Goal: Task Accomplishment & Management: Use online tool/utility

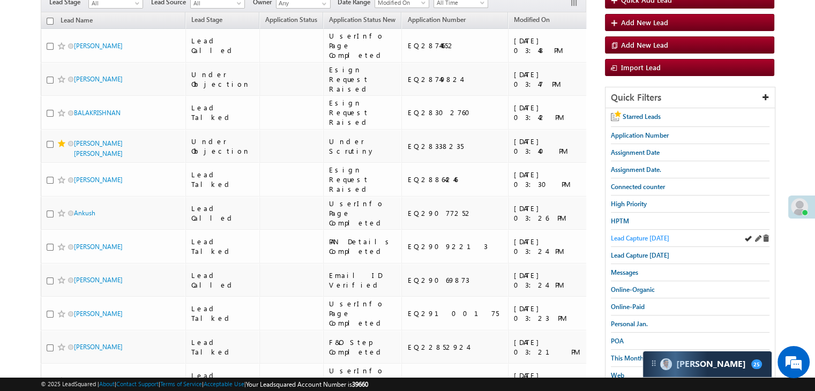
click at [652, 237] on span "Lead Capture today" at bounding box center [640, 238] width 58 height 8
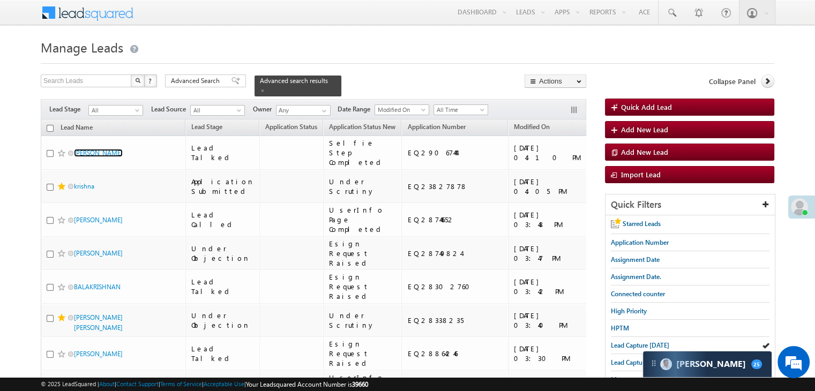
scroll to position [107, 0]
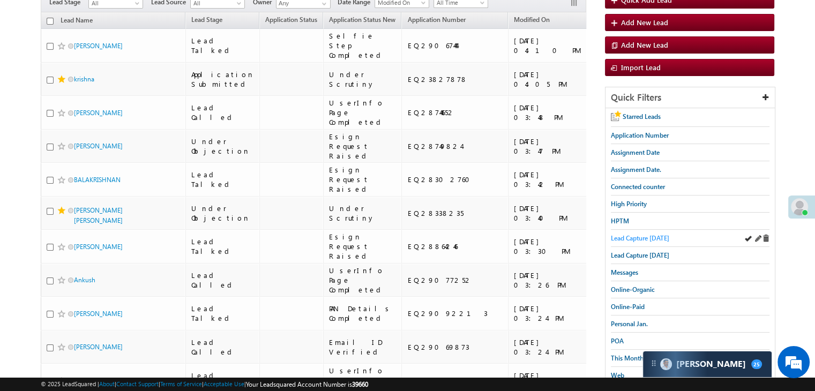
click at [631, 236] on span "Lead Capture [DATE]" at bounding box center [640, 238] width 58 height 8
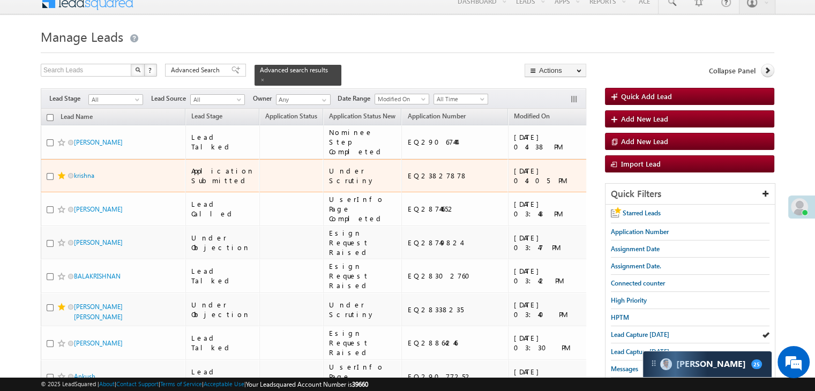
scroll to position [0, 0]
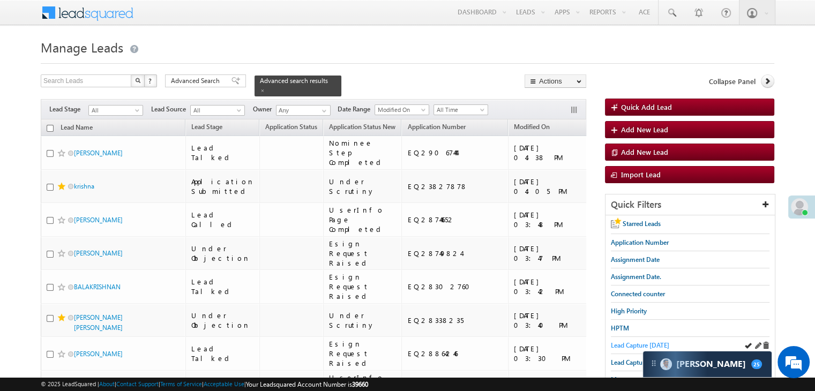
click at [633, 341] on span "Lead Capture [DATE]" at bounding box center [640, 345] width 58 height 8
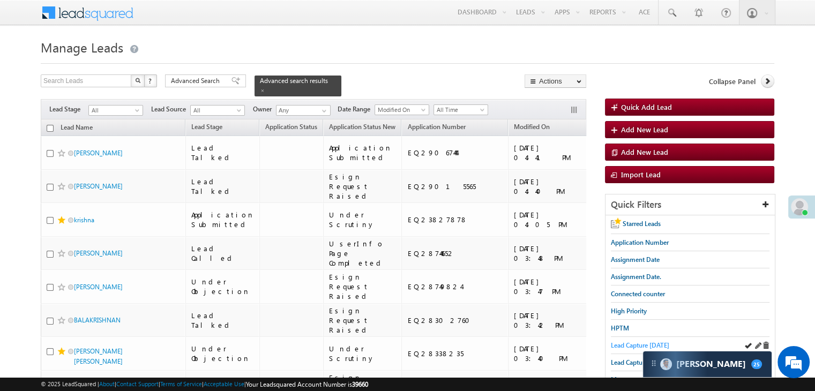
click at [631, 342] on span "Lead Capture [DATE]" at bounding box center [640, 345] width 58 height 8
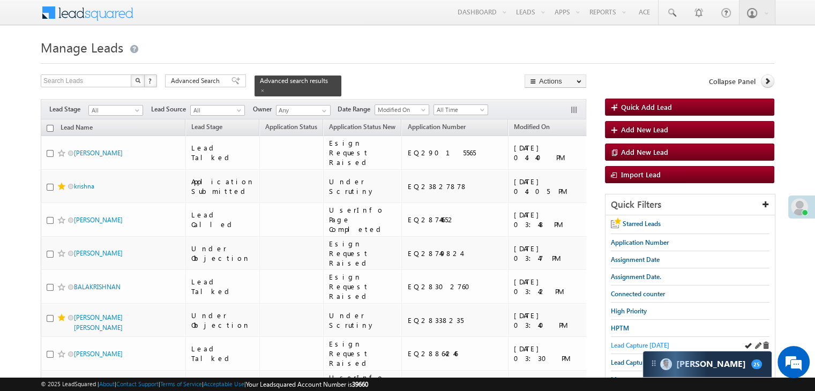
click at [638, 343] on span "Lead Capture [DATE]" at bounding box center [640, 345] width 58 height 8
click at [634, 342] on span "Lead Capture [DATE]" at bounding box center [640, 345] width 58 height 8
click at [630, 341] on span "Lead Capture [DATE]" at bounding box center [640, 345] width 58 height 8
click at [624, 344] on span "Lead Capture [DATE]" at bounding box center [640, 345] width 58 height 8
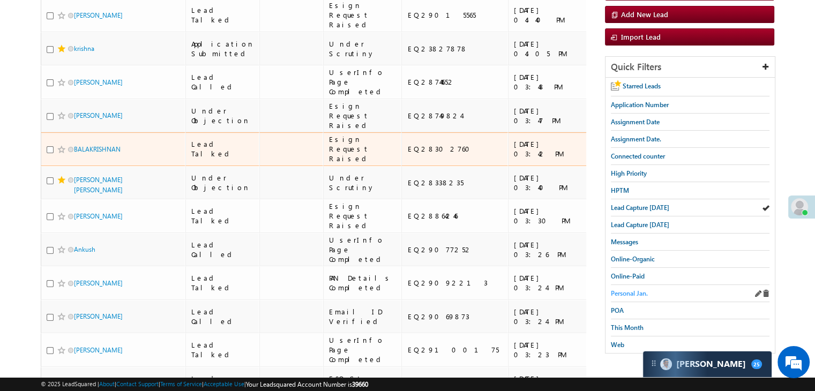
scroll to position [214, 0]
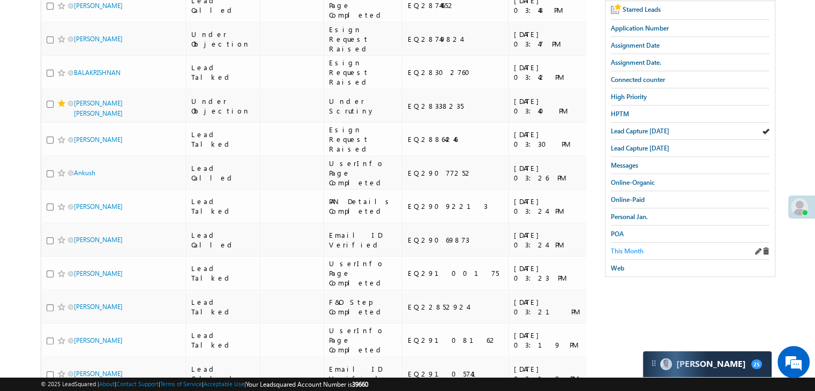
click at [637, 250] on span "This Month" at bounding box center [627, 251] width 33 height 8
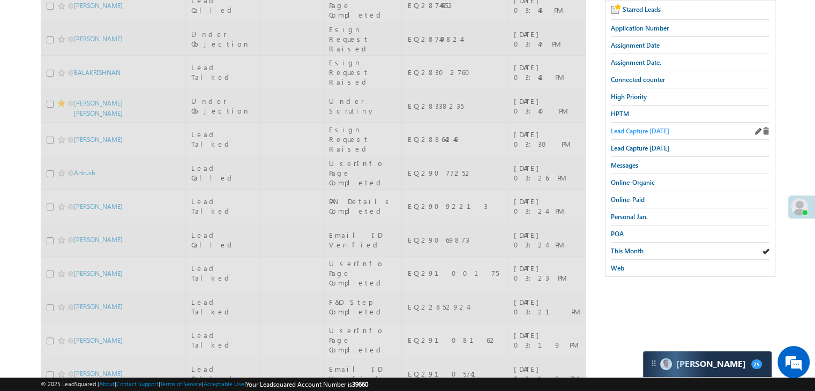
click at [639, 128] on span "Lead Capture [DATE]" at bounding box center [640, 131] width 58 height 8
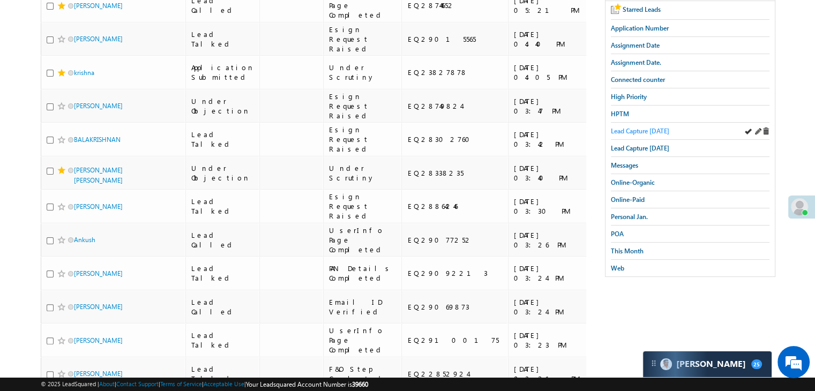
click at [630, 127] on span "Lead Capture [DATE]" at bounding box center [640, 131] width 58 height 8
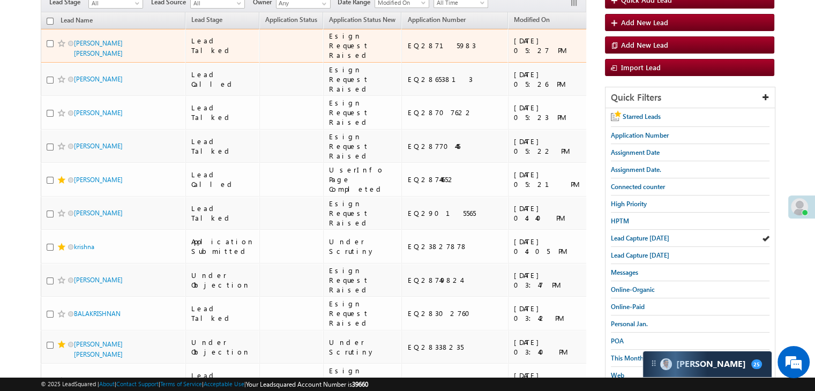
scroll to position [0, 0]
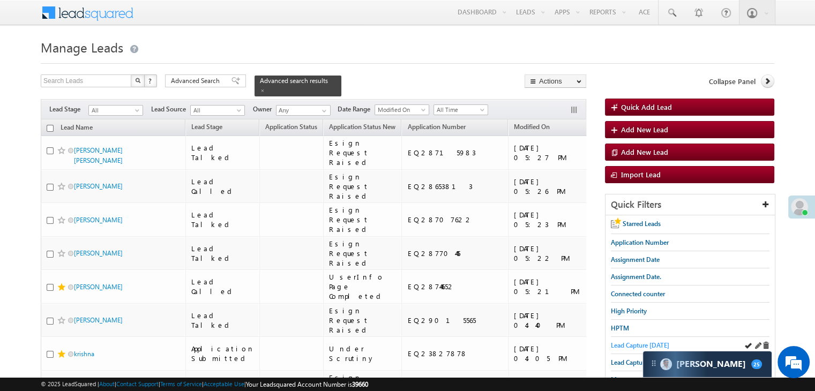
click at [622, 344] on span "Lead Capture [DATE]" at bounding box center [640, 345] width 58 height 8
click at [619, 341] on span "Lead Capture [DATE]" at bounding box center [640, 345] width 58 height 8
click at [625, 345] on span "Lead Capture [DATE]" at bounding box center [640, 345] width 58 height 8
click at [632, 343] on span "Lead Capture [DATE]" at bounding box center [640, 345] width 58 height 8
click at [621, 341] on span "Lead Capture [DATE]" at bounding box center [640, 345] width 58 height 8
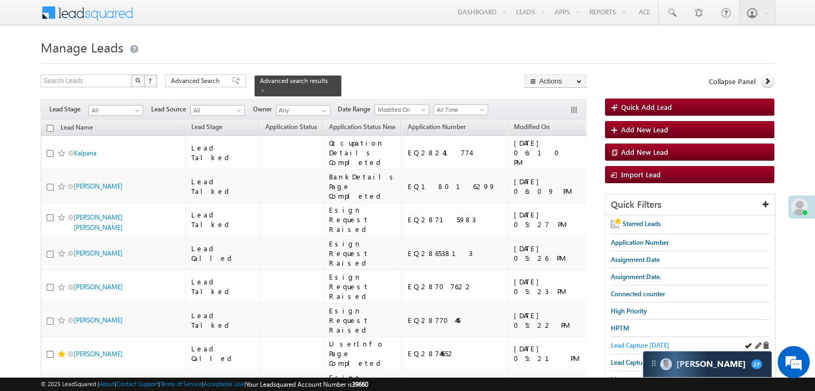
click at [636, 342] on span "Lead Capture [DATE]" at bounding box center [640, 345] width 58 height 8
click at [637, 345] on span "Lead Capture [DATE]" at bounding box center [640, 345] width 58 height 8
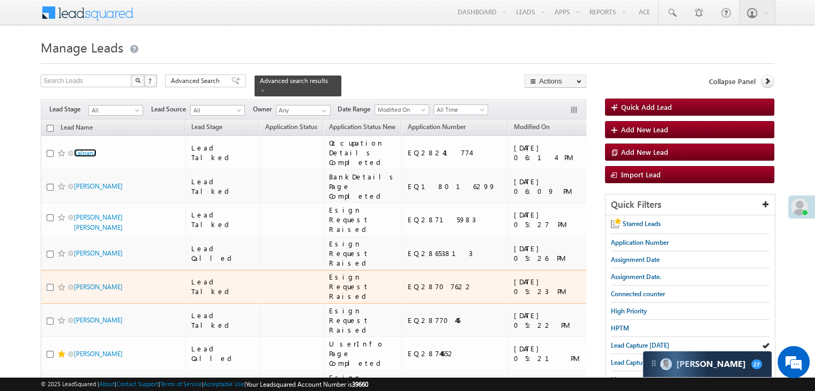
scroll to position [214, 0]
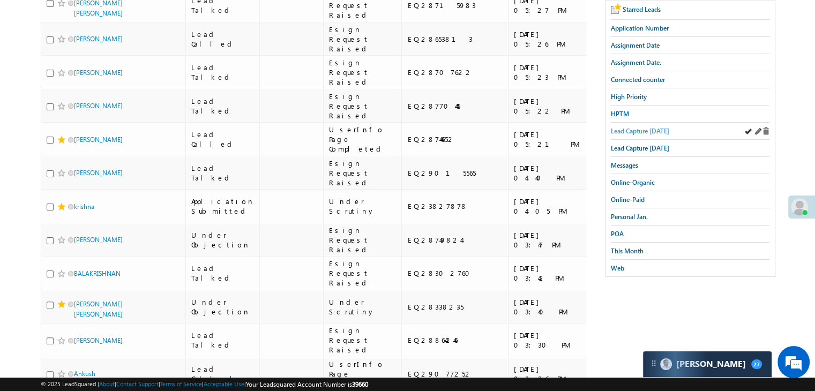
click at [642, 127] on span "Lead Capture [DATE]" at bounding box center [640, 131] width 58 height 8
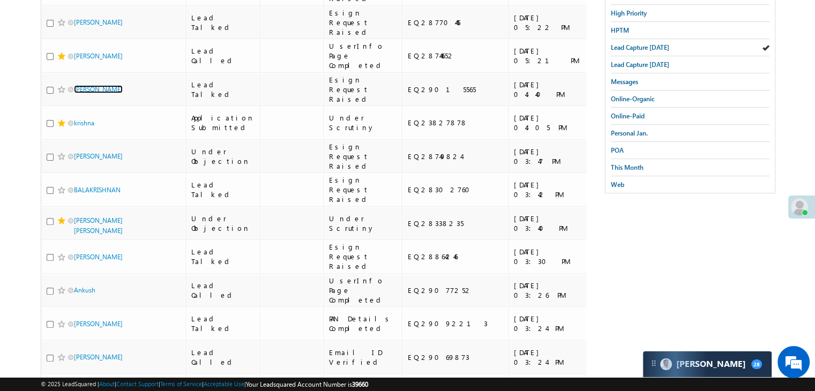
scroll to position [0, 0]
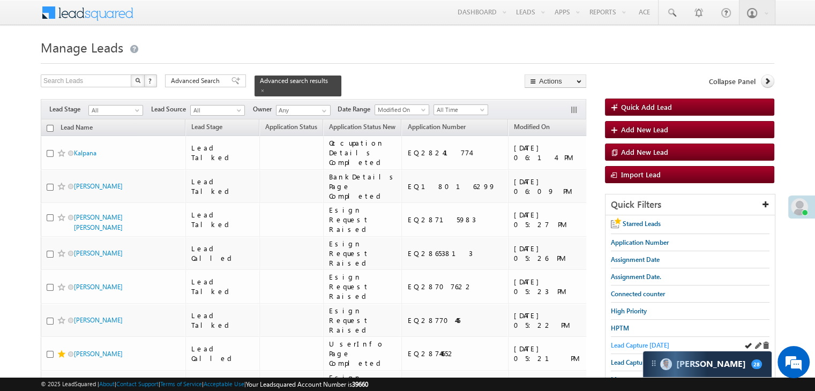
click at [636, 341] on span "Lead Capture [DATE]" at bounding box center [640, 345] width 58 height 8
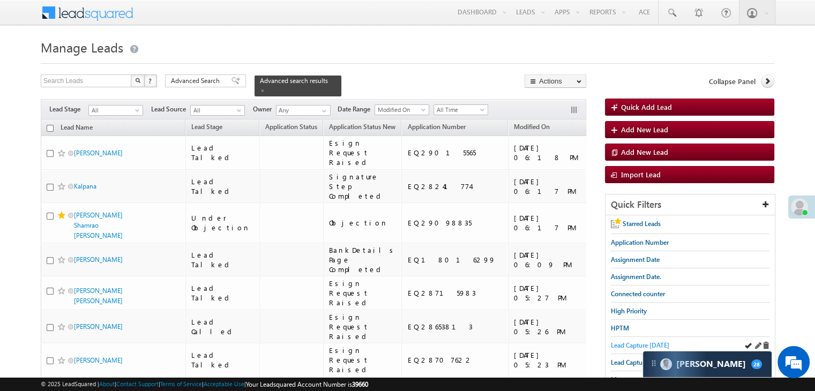
click at [631, 342] on span "Lead Capture [DATE]" at bounding box center [640, 345] width 58 height 8
click at [623, 345] on span "Lead Capture [DATE]" at bounding box center [640, 345] width 58 height 8
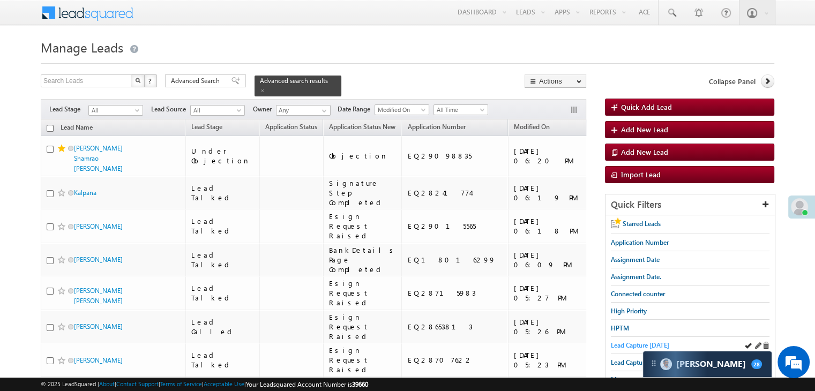
click at [622, 343] on span "Lead Capture [DATE]" at bounding box center [640, 345] width 58 height 8
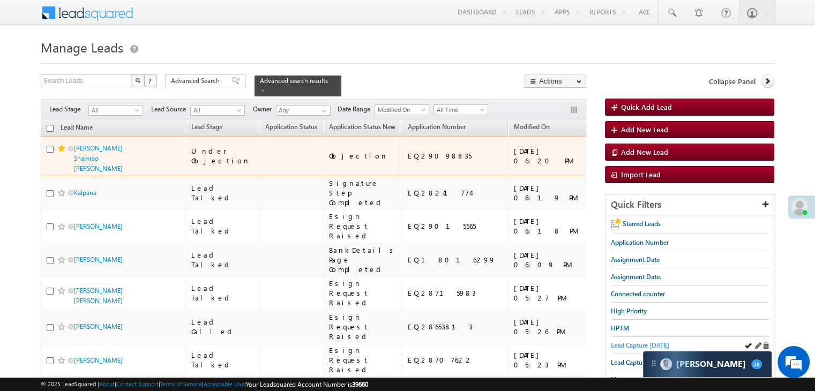
click at [653, 166] on div "[URL][DOMAIN_NAME]" at bounding box center [685, 155] width 65 height 19
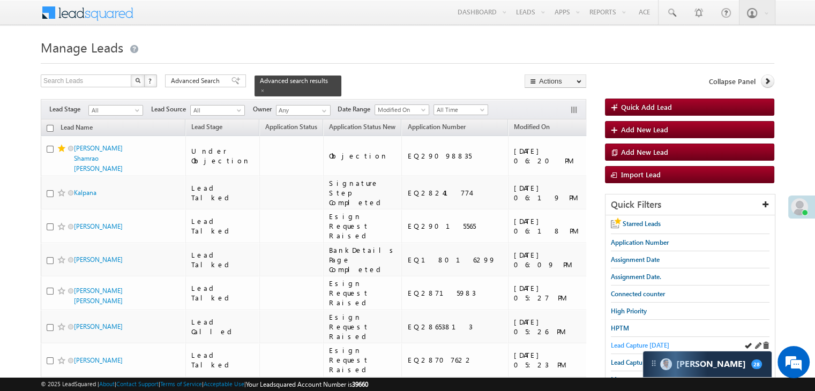
click at [632, 343] on span "Lead Capture [DATE]" at bounding box center [640, 345] width 58 height 8
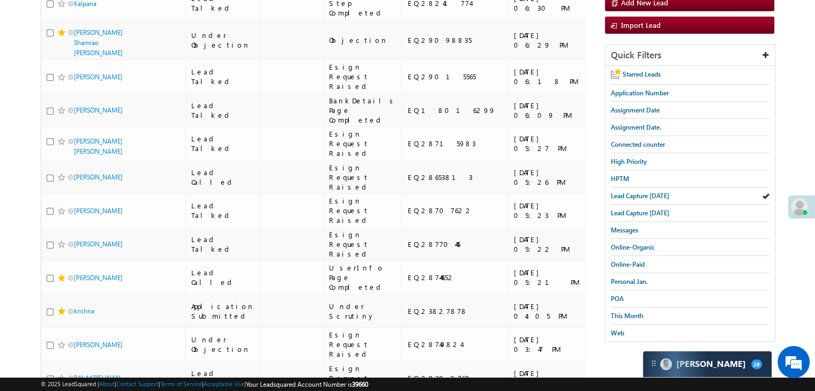
scroll to position [54, 0]
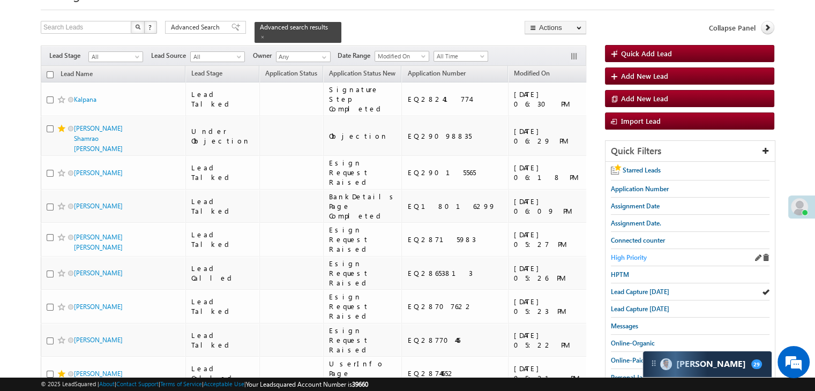
click at [633, 254] on span "High Priority" at bounding box center [629, 257] width 36 height 8
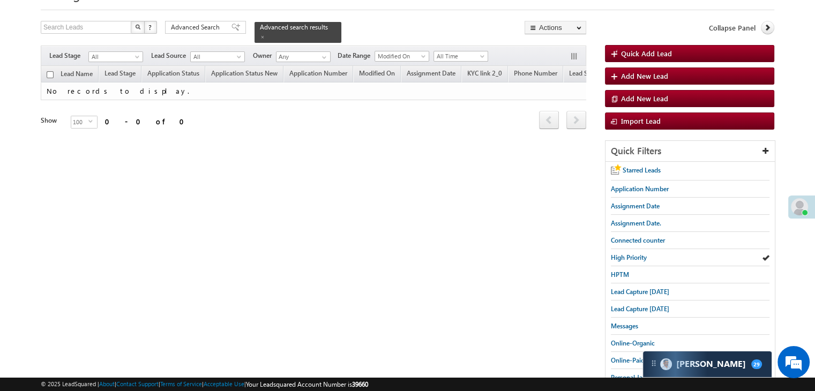
scroll to position [0, 0]
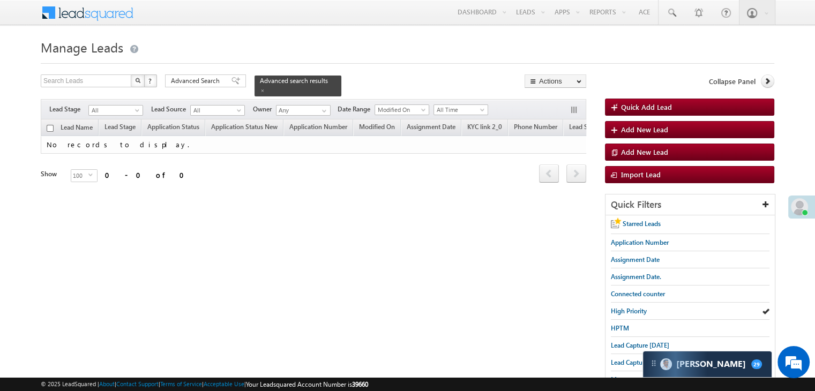
drag, startPoint x: 217, startPoint y: 83, endPoint x: 572, endPoint y: 287, distance: 409.8
click at [217, 83] on span "Advanced Search" at bounding box center [197, 81] width 52 height 10
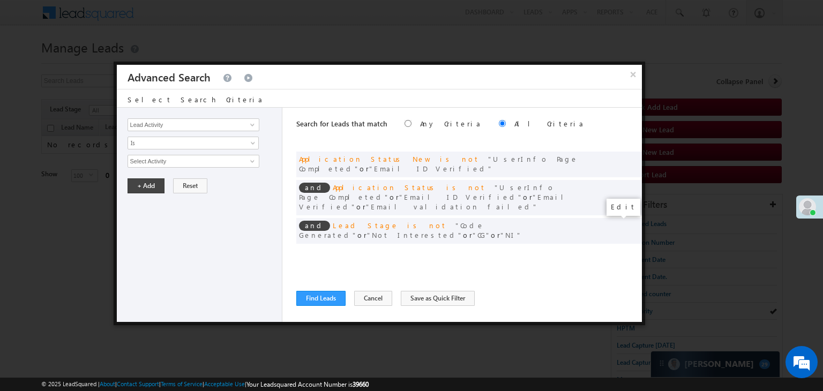
click at [616, 249] on span at bounding box center [618, 253] width 8 height 8
click at [180, 181] on input "07/01/25" at bounding box center [159, 180] width 63 height 14
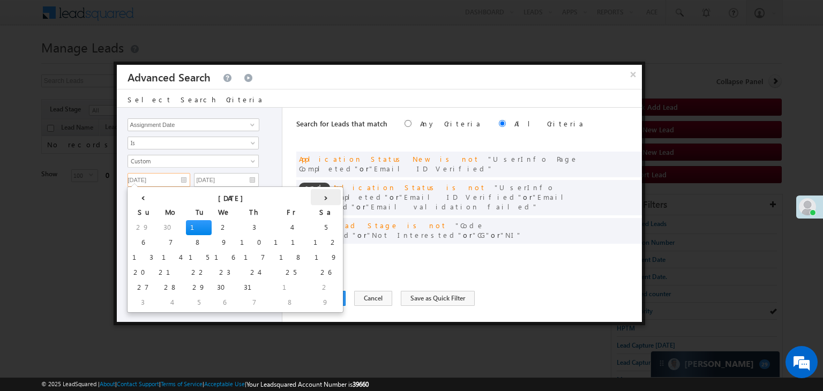
click at [311, 197] on th "›" at bounding box center [326, 197] width 30 height 16
click at [315, 197] on th "›" at bounding box center [328, 197] width 26 height 16
click at [141, 261] on td "14" at bounding box center [145, 257] width 30 height 15
type input "[DATE]"
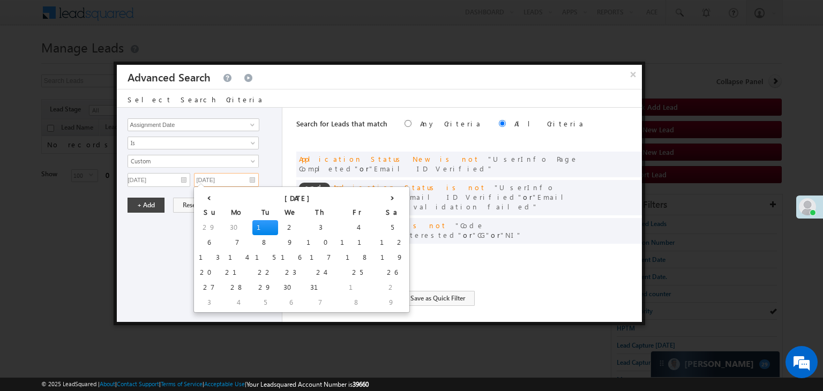
click at [234, 183] on input "07/01/25" at bounding box center [226, 180] width 65 height 14
click at [377, 196] on th "›" at bounding box center [392, 197] width 30 height 16
click at [382, 196] on th "›" at bounding box center [395, 197] width 26 height 16
click at [226, 253] on td "15" at bounding box center [239, 257] width 26 height 15
type input "[DATE]"
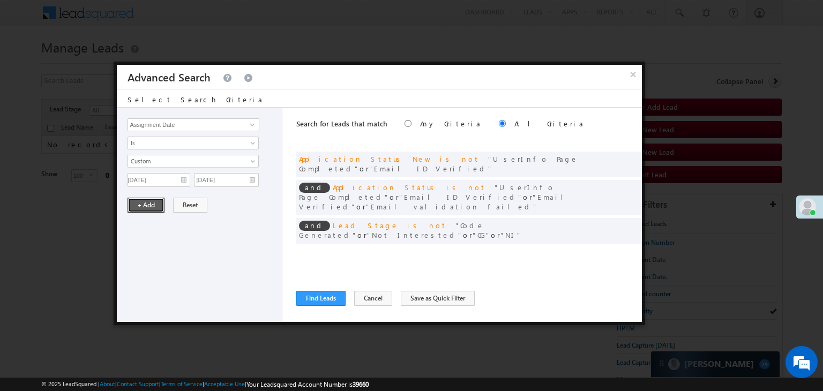
click at [154, 205] on button "+ Add" at bounding box center [146, 205] width 37 height 15
click at [317, 298] on button "Find Leads" at bounding box center [320, 298] width 49 height 15
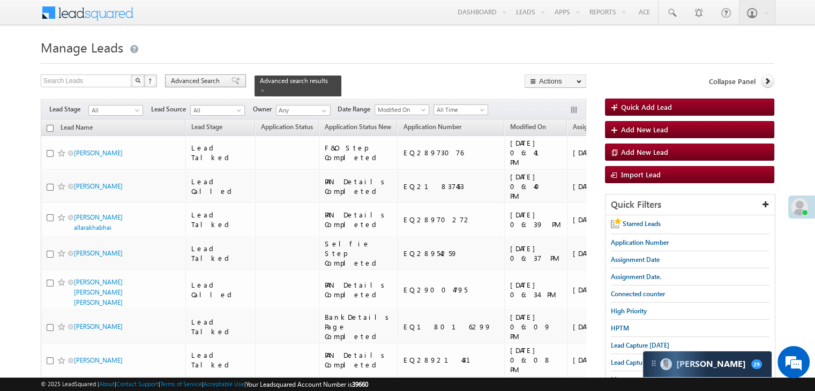
click at [231, 80] on span at bounding box center [235, 81] width 9 height 8
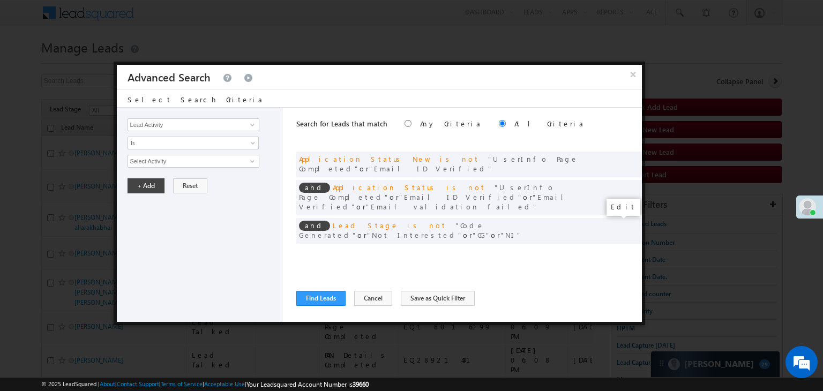
click at [615, 249] on span at bounding box center [618, 253] width 8 height 8
click at [238, 178] on input "[DATE]" at bounding box center [226, 180] width 65 height 14
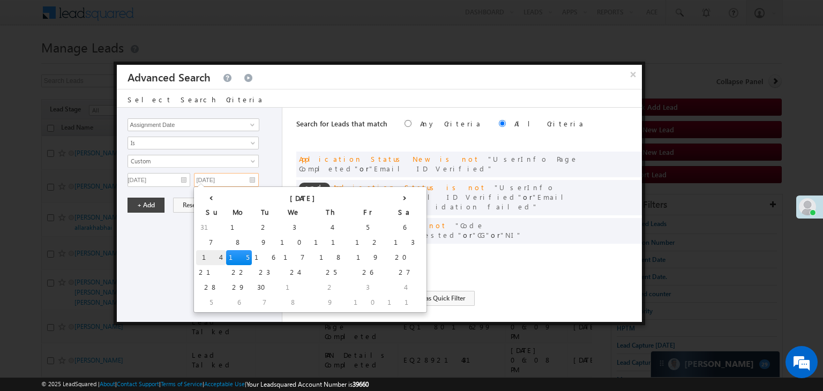
click at [201, 253] on td "14" at bounding box center [211, 257] width 30 height 15
type input "[DATE]"
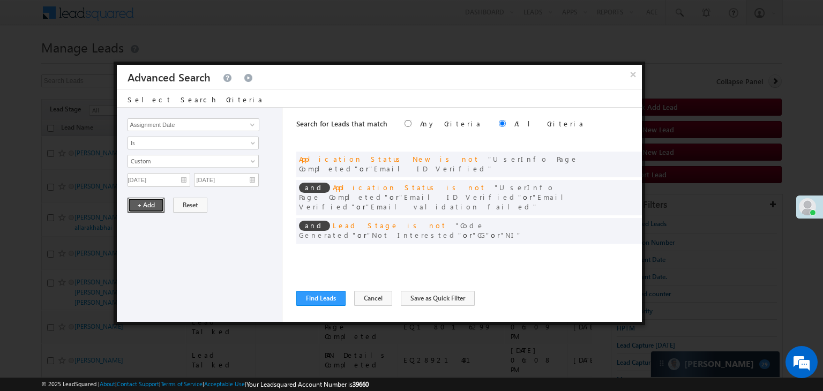
click at [146, 201] on button "+ Add" at bounding box center [146, 205] width 37 height 15
click at [328, 298] on button "Find Leads" at bounding box center [320, 298] width 49 height 15
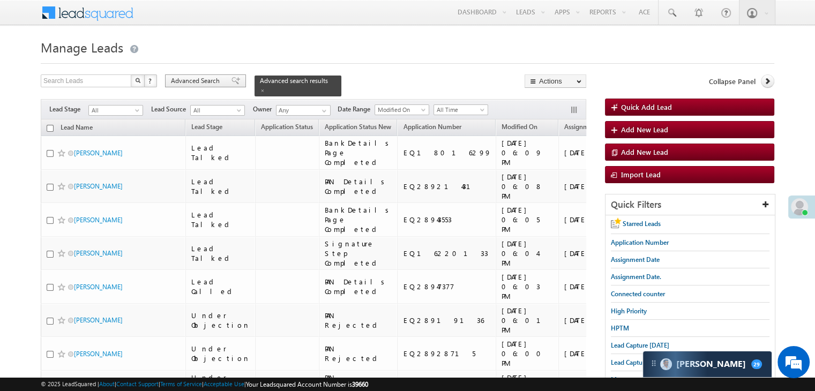
click at [204, 83] on span "Advanced Search" at bounding box center [197, 81] width 52 height 10
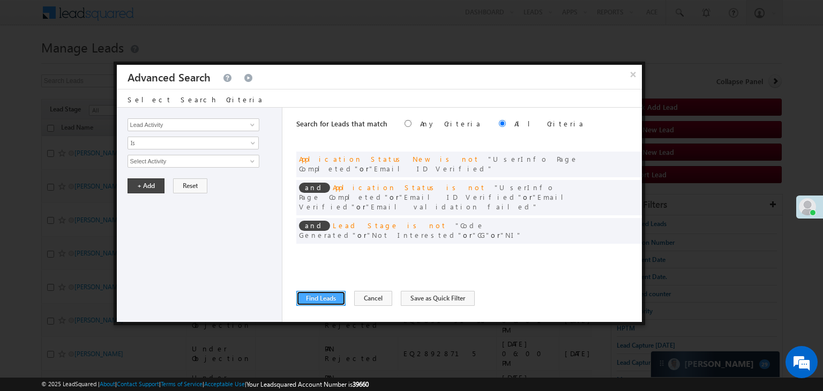
click at [304, 295] on button "Find Leads" at bounding box center [320, 298] width 49 height 15
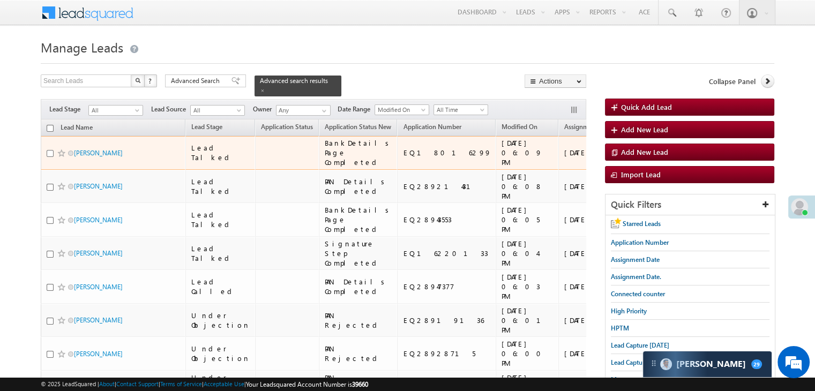
click at [51, 157] on input "checkbox" at bounding box center [50, 153] width 7 height 7
checkbox input "true"
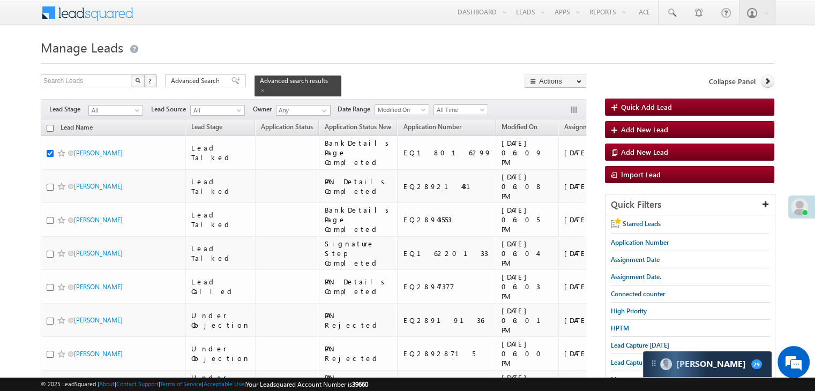
click at [229, 73] on form "Manage Leads Quick Add Lead Search Leads X ? 10 results found Advanced Search A…" at bounding box center [408, 278] width 734 height 485
click at [231, 79] on span at bounding box center [235, 81] width 9 height 8
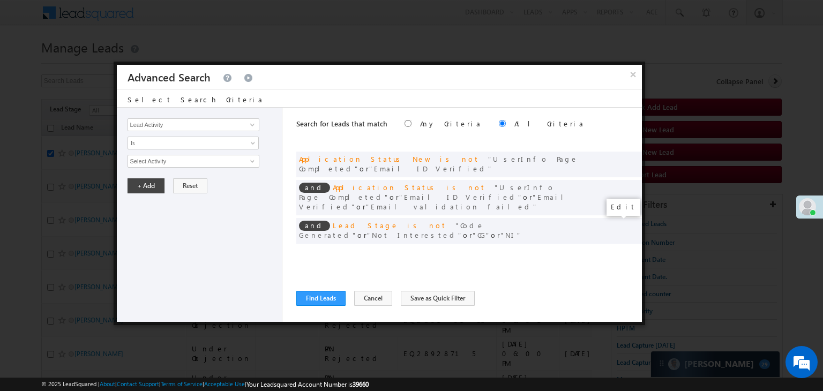
click at [614, 249] on span at bounding box center [618, 253] width 8 height 8
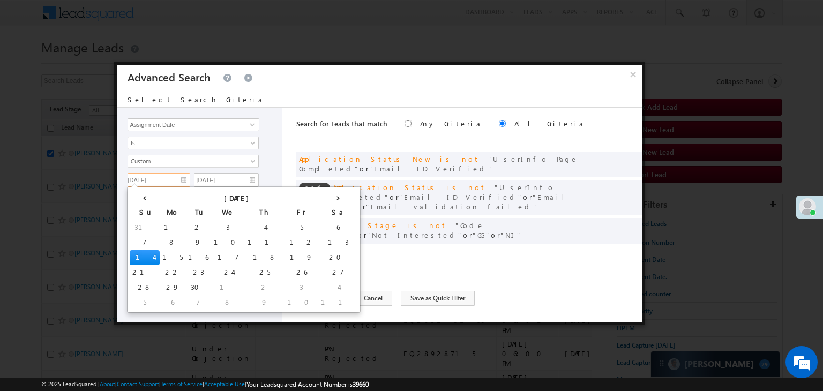
click at [171, 181] on input "[DATE]" at bounding box center [159, 180] width 63 height 14
click at [160, 259] on td "15" at bounding box center [173, 257] width 26 height 15
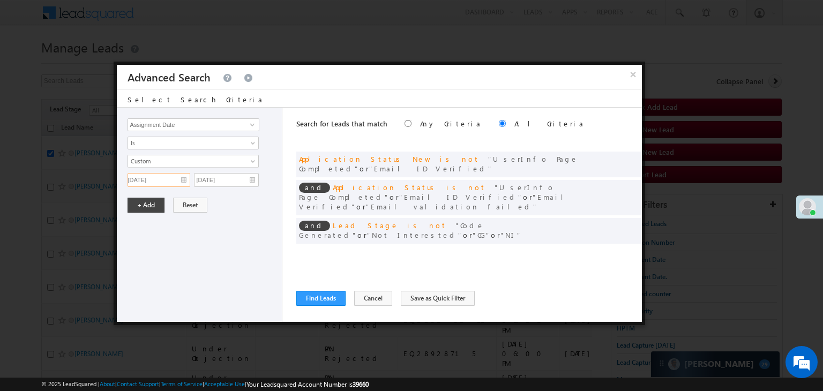
click at [180, 175] on input "[DATE]" at bounding box center [159, 180] width 63 height 14
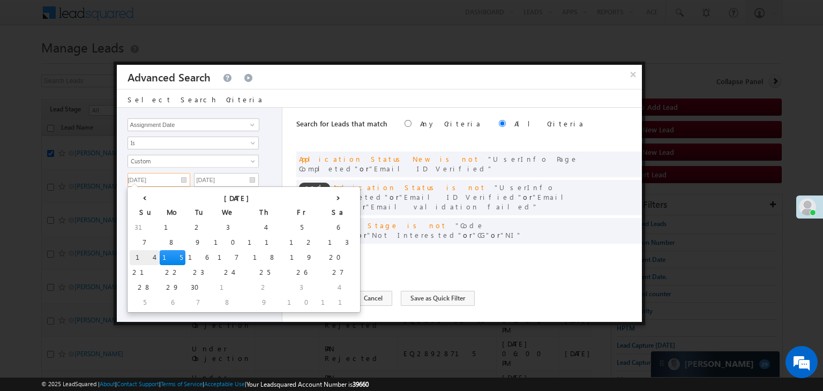
click at [141, 253] on td "14" at bounding box center [145, 257] width 30 height 15
type input "[DATE]"
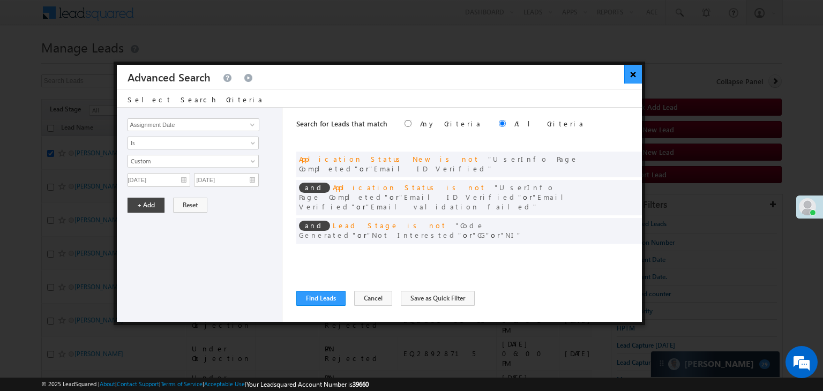
click at [630, 74] on button "×" at bounding box center [633, 74] width 18 height 19
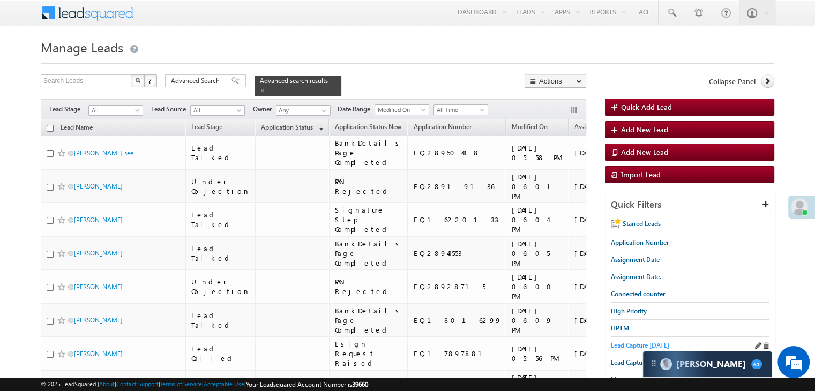
click at [629, 346] on span "Lead Capture [DATE]" at bounding box center [640, 345] width 58 height 8
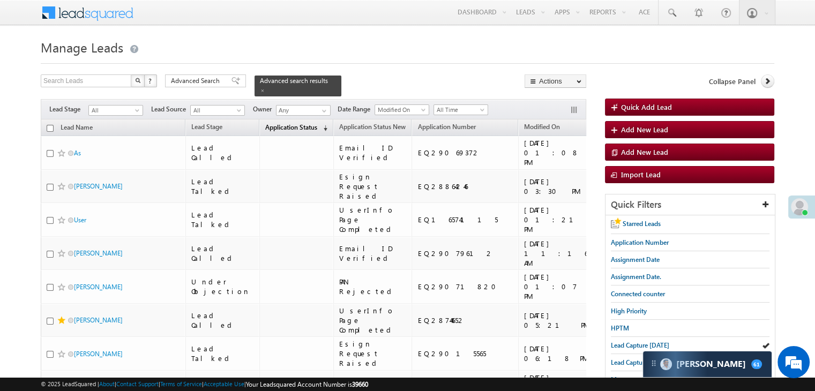
click at [268, 123] on span "Application Status" at bounding box center [291, 127] width 52 height 8
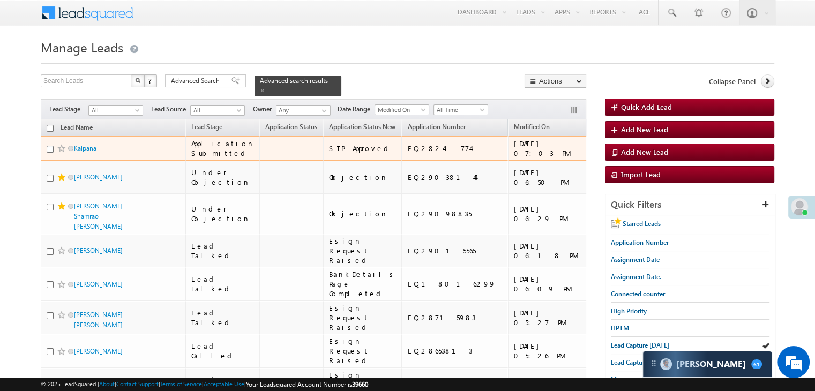
click at [60, 153] on span at bounding box center [61, 148] width 9 height 9
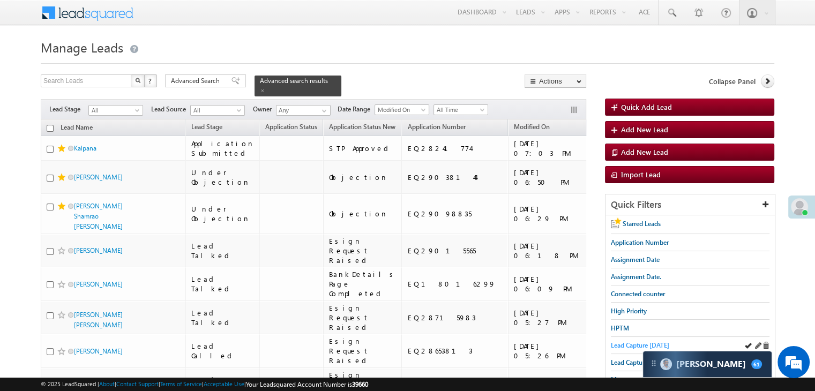
click at [622, 341] on span "Lead Capture [DATE]" at bounding box center [640, 345] width 58 height 8
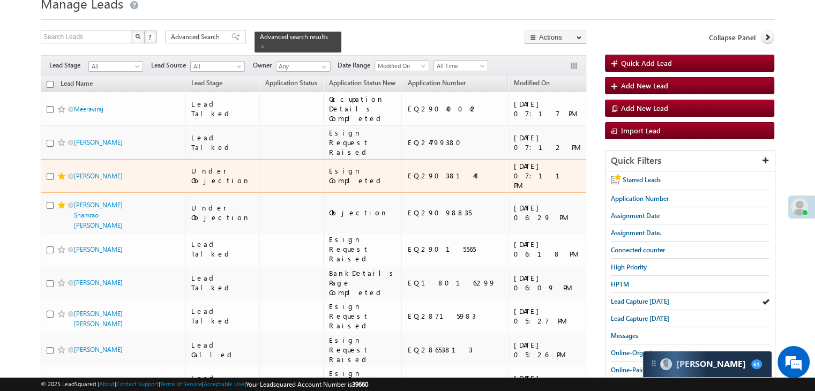
scroll to position [54, 0]
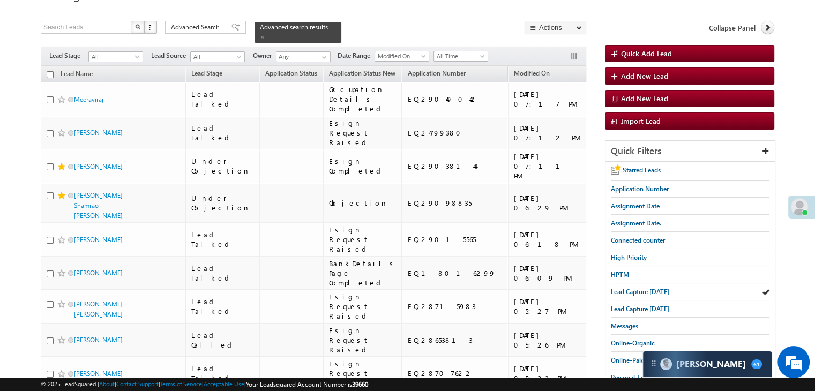
click at [653, 176] on div "[URL][DOMAIN_NAME]" at bounding box center [685, 165] width 65 height 19
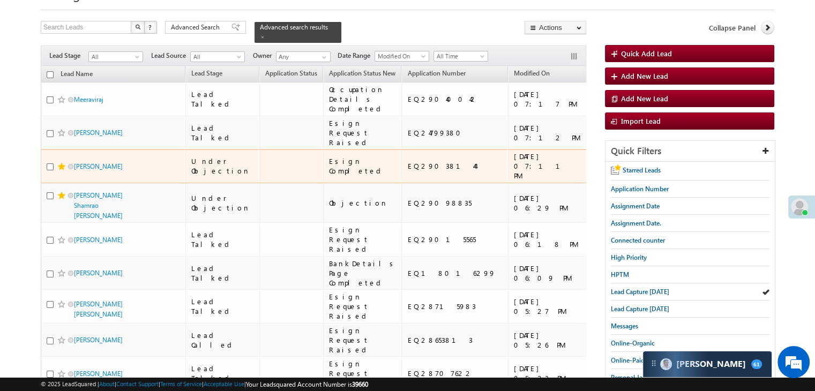
click at [653, 176] on div "[URL][DOMAIN_NAME]" at bounding box center [685, 165] width 65 height 19
copy div "[URL][DOMAIN_NAME]"
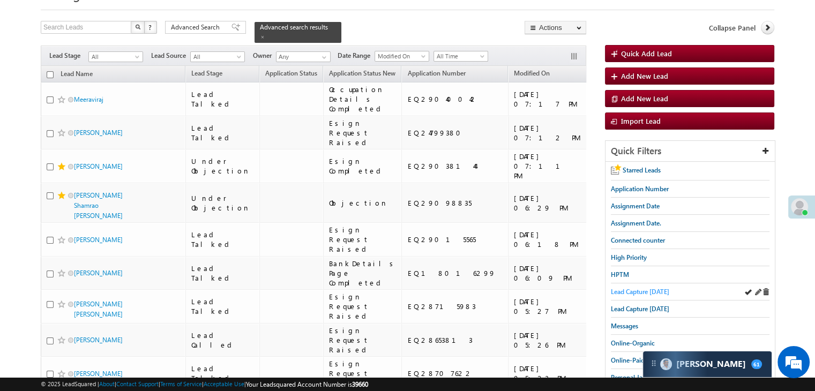
click at [626, 288] on span "Lead Capture [DATE]" at bounding box center [640, 292] width 58 height 8
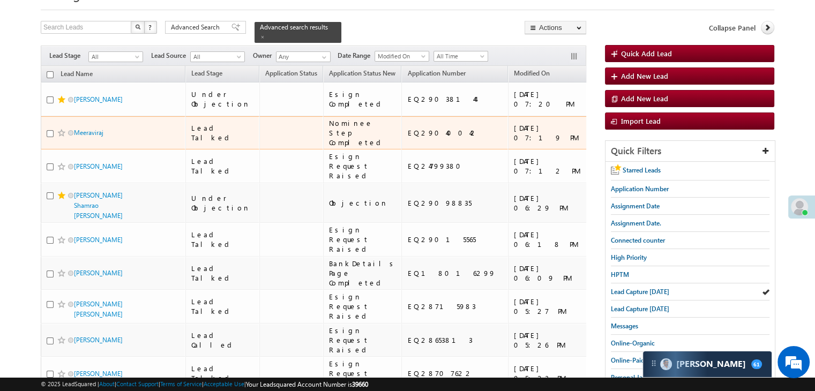
click at [653, 143] on div "[URL][DOMAIN_NAME]" at bounding box center [685, 132] width 65 height 19
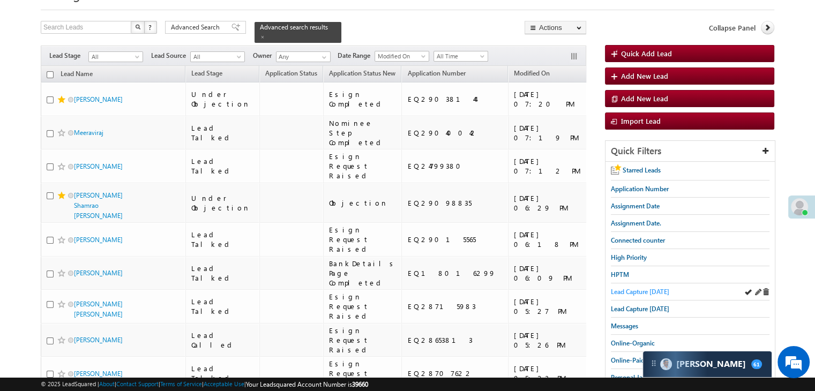
click at [643, 294] on span "Lead Capture [DATE]" at bounding box center [640, 292] width 58 height 8
click at [630, 290] on span "Lead Capture [DATE]" at bounding box center [640, 292] width 58 height 8
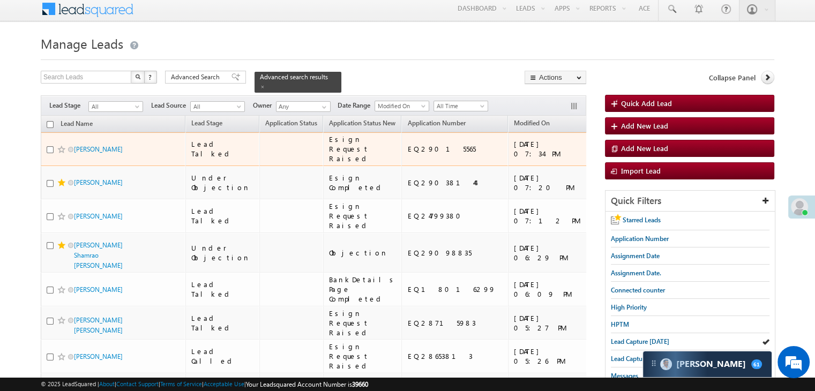
scroll to position [0, 0]
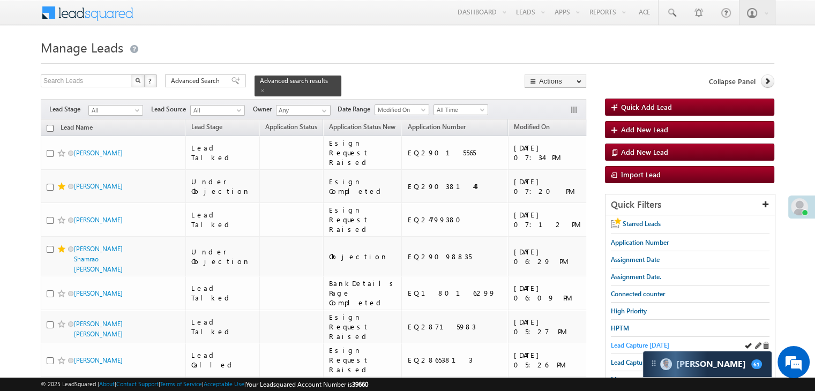
click at [619, 344] on span "Lead Capture [DATE]" at bounding box center [640, 345] width 58 height 8
click at [630, 344] on span "Lead Capture [DATE]" at bounding box center [640, 345] width 58 height 8
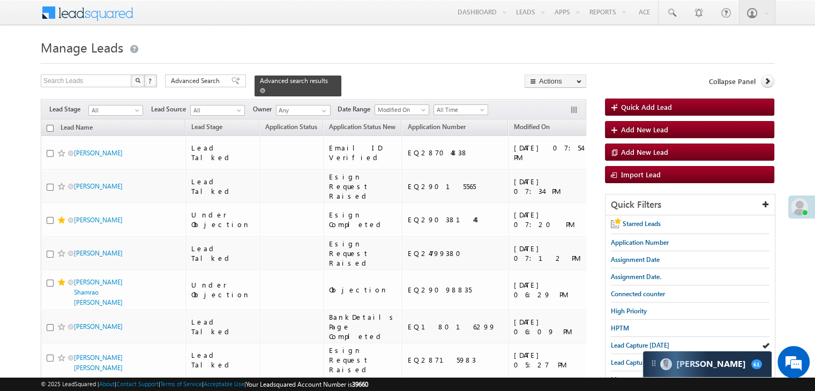
click at [265, 88] on span at bounding box center [262, 90] width 5 height 5
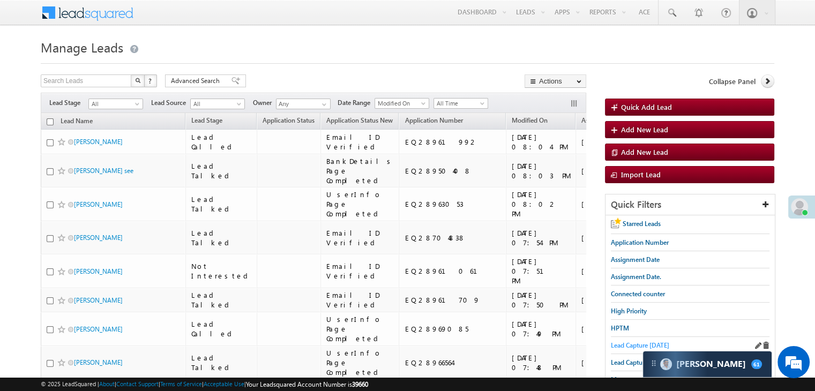
click at [626, 343] on span "Lead Capture [DATE]" at bounding box center [640, 345] width 58 height 8
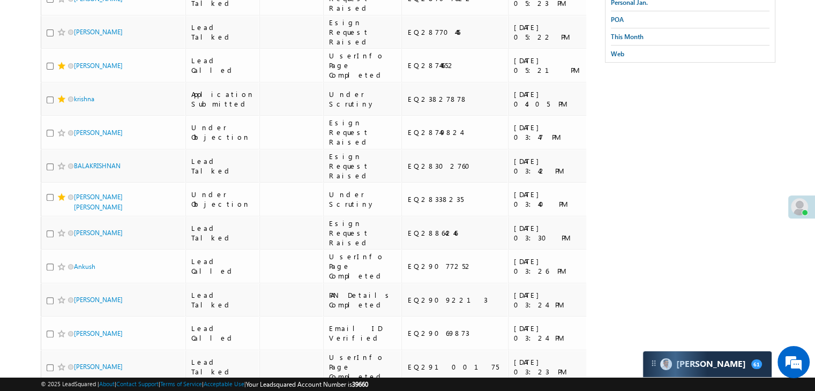
scroll to position [214, 0]
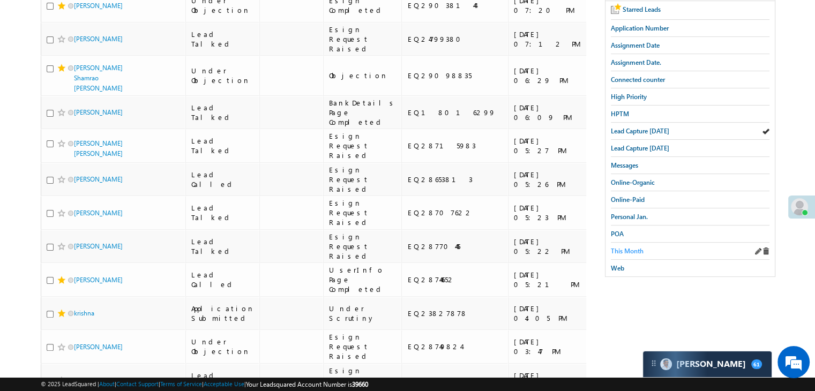
click at [639, 249] on span "This Month" at bounding box center [627, 251] width 33 height 8
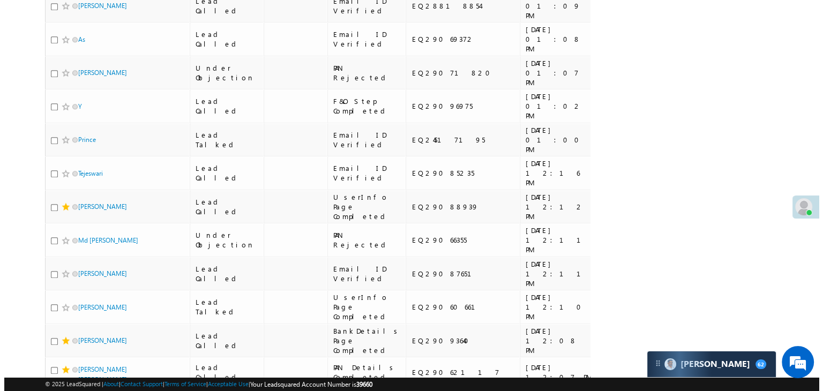
scroll to position [0, 0]
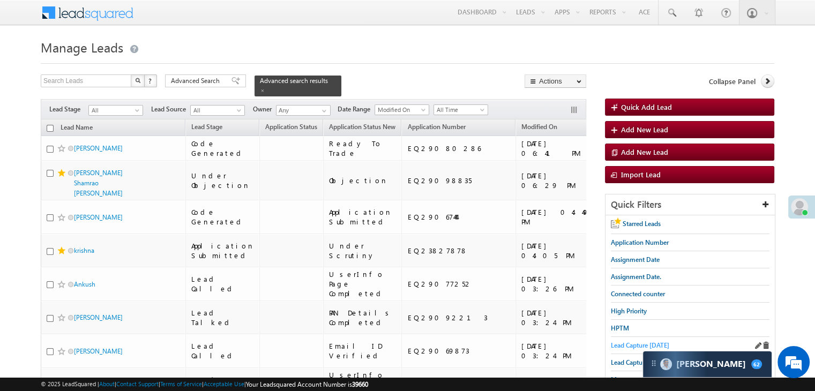
click at [637, 343] on span "Lead Capture [DATE]" at bounding box center [640, 345] width 58 height 8
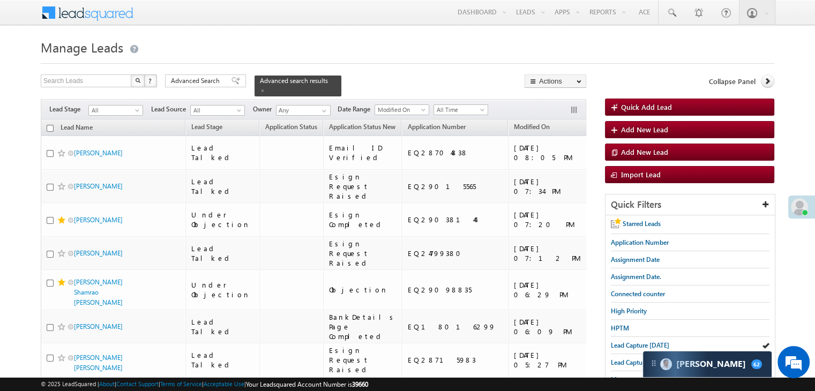
click at [634, 238] on span "Application Number" at bounding box center [640, 242] width 58 height 8
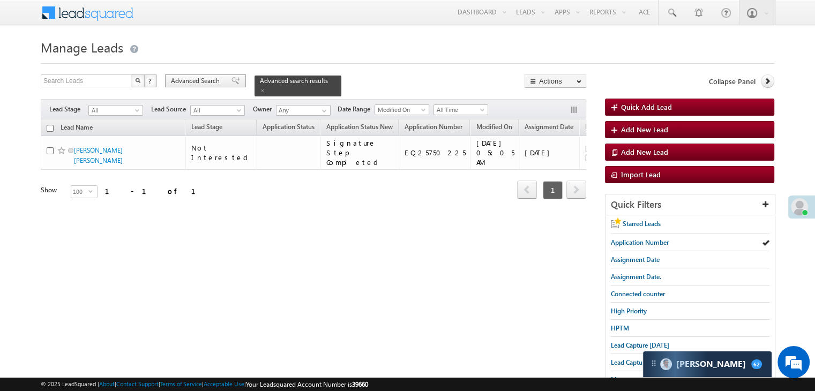
click at [221, 79] on span "Advanced Search" at bounding box center [197, 81] width 52 height 10
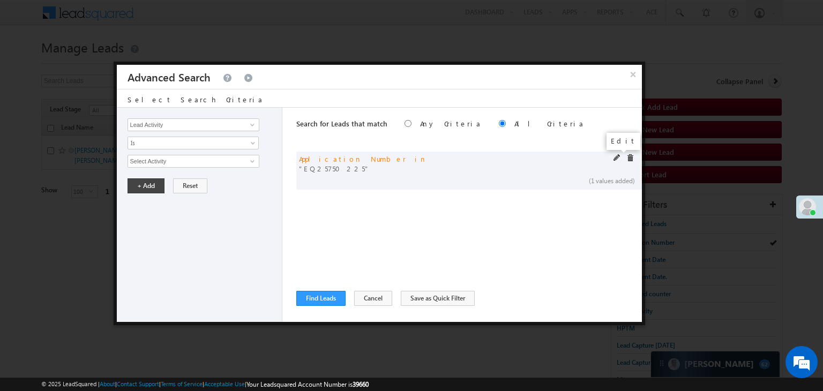
click at [618, 158] on span at bounding box center [618, 158] width 8 height 8
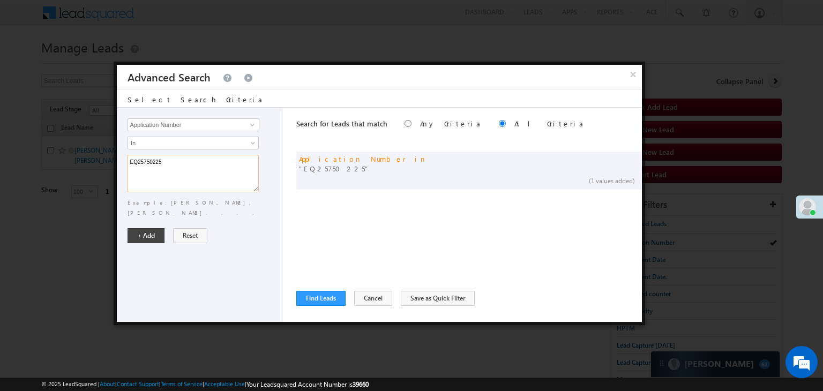
click at [189, 162] on textarea "EQ25750225" at bounding box center [193, 174] width 131 height 38
paste textarea "8968965 EQ28211468 EQ28602579 EQ27997189 EQ25687081 EQ28796156 EQ27609591 EQ282…"
type textarea "EQ28968965 EQ28211468 EQ28602579 EQ27997189 EQ25687081 EQ28796156 EQ27609591 EQ…"
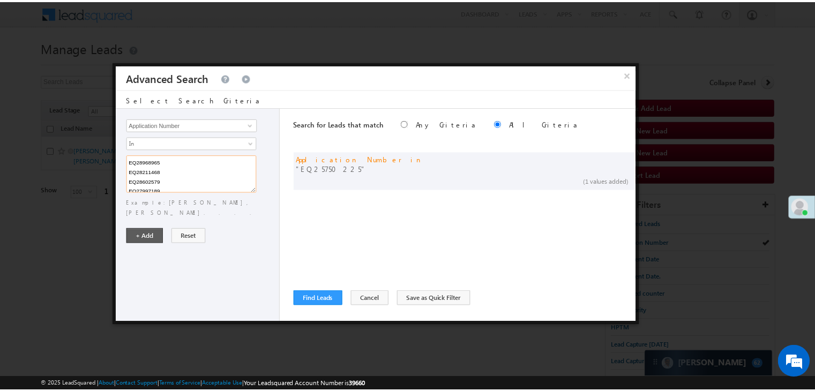
scroll to position [214, 0]
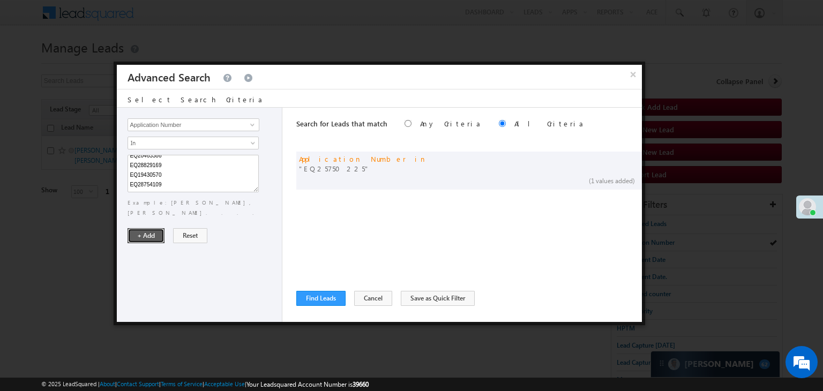
click at [139, 228] on button "+ Add" at bounding box center [146, 235] width 37 height 15
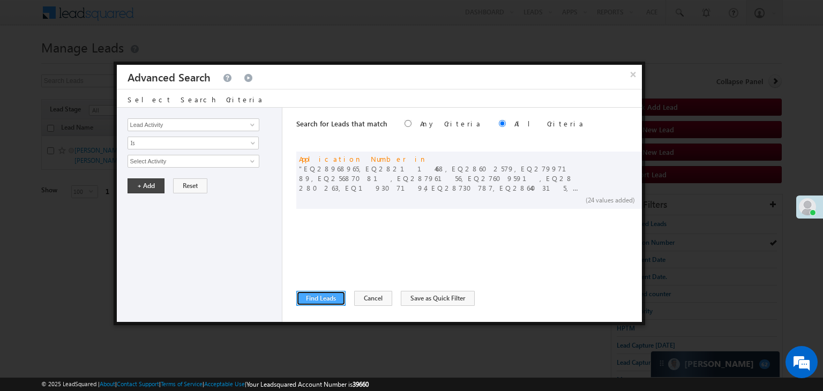
click at [317, 304] on button "Find Leads" at bounding box center [320, 298] width 49 height 15
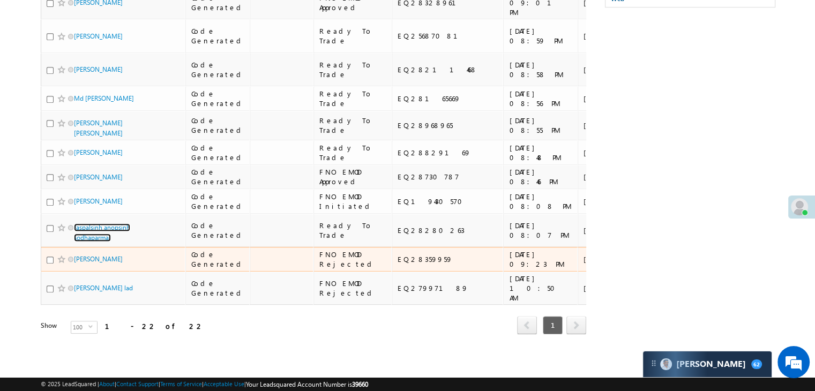
scroll to position [1200, 0]
